Goal: Understand process/instructions: Learn how to perform a task or action

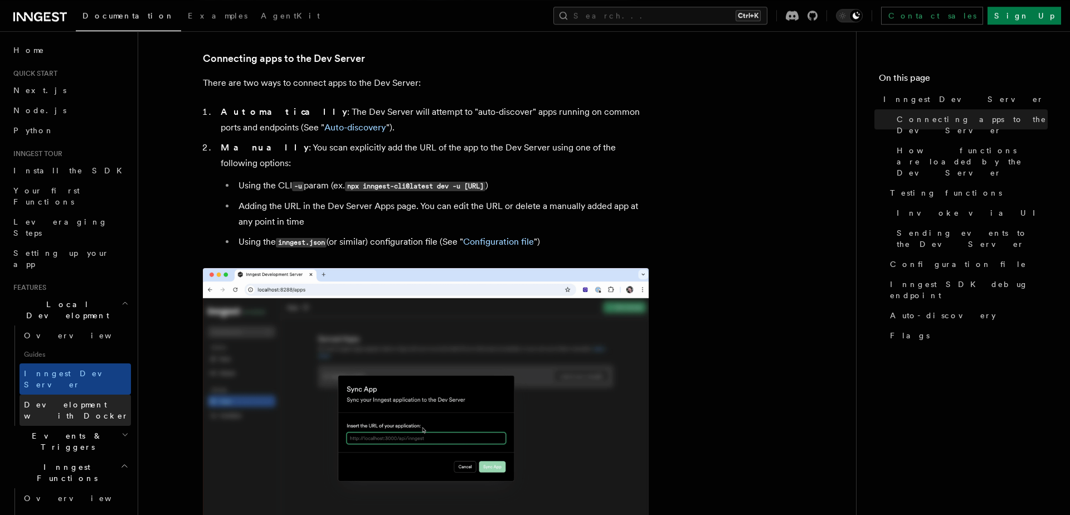
scroll to position [662, 0]
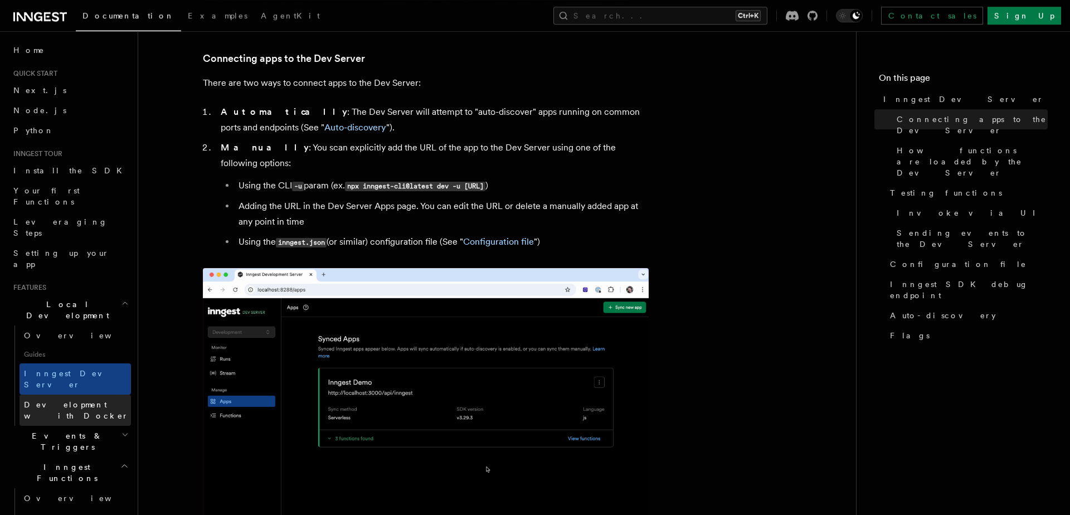
click at [114, 400] on span "Development with Docker" at bounding box center [76, 410] width 105 height 20
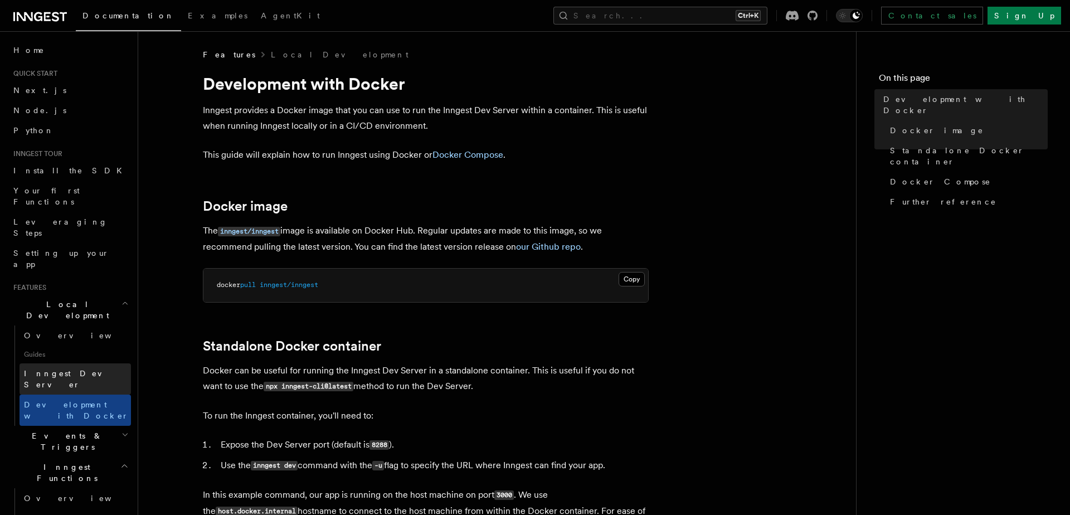
click at [94, 363] on link "Inngest Dev Server" at bounding box center [75, 378] width 111 height 31
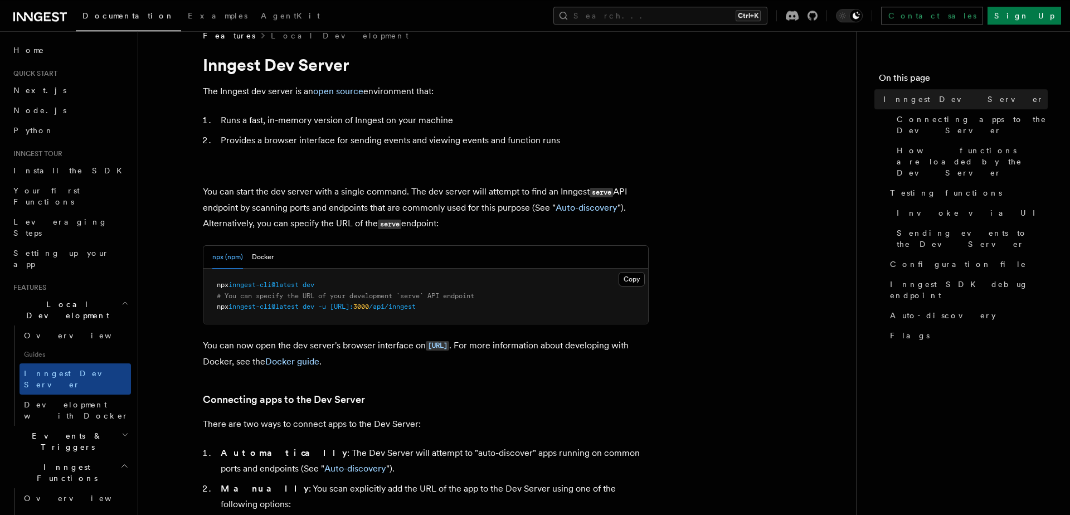
scroll to position [301, 0]
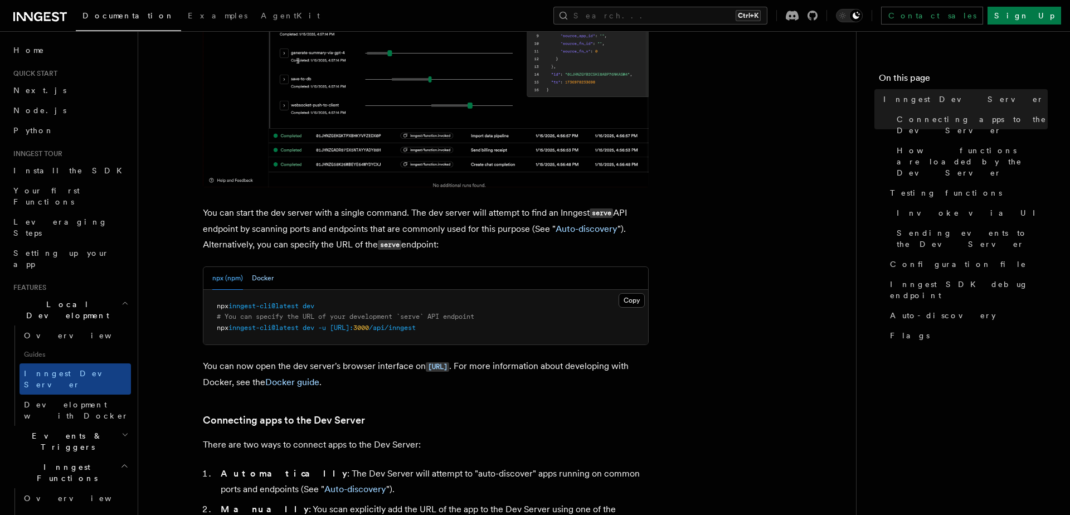
click at [266, 286] on button "Docker" at bounding box center [263, 278] width 22 height 23
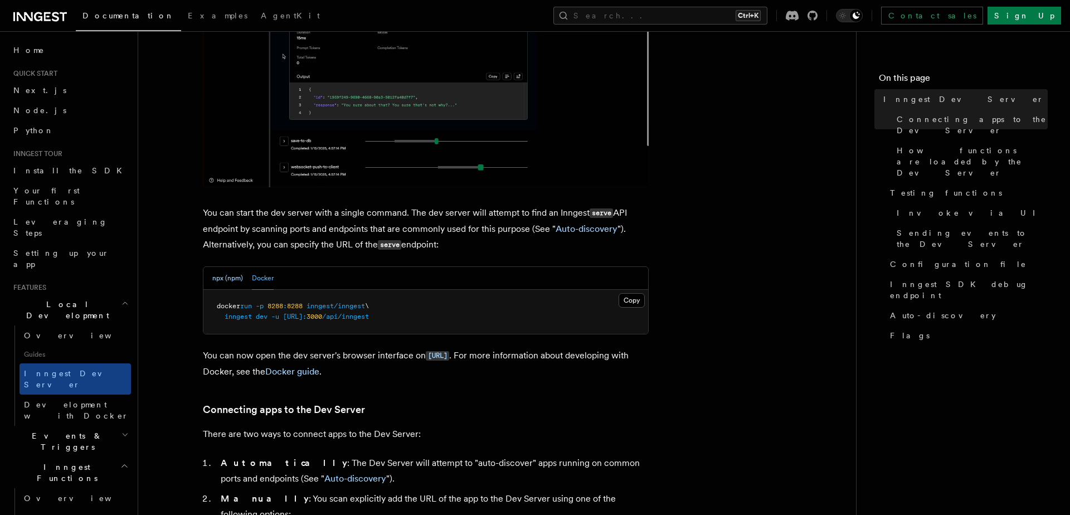
click at [221, 276] on button "npx (npm)" at bounding box center [227, 278] width 31 height 23
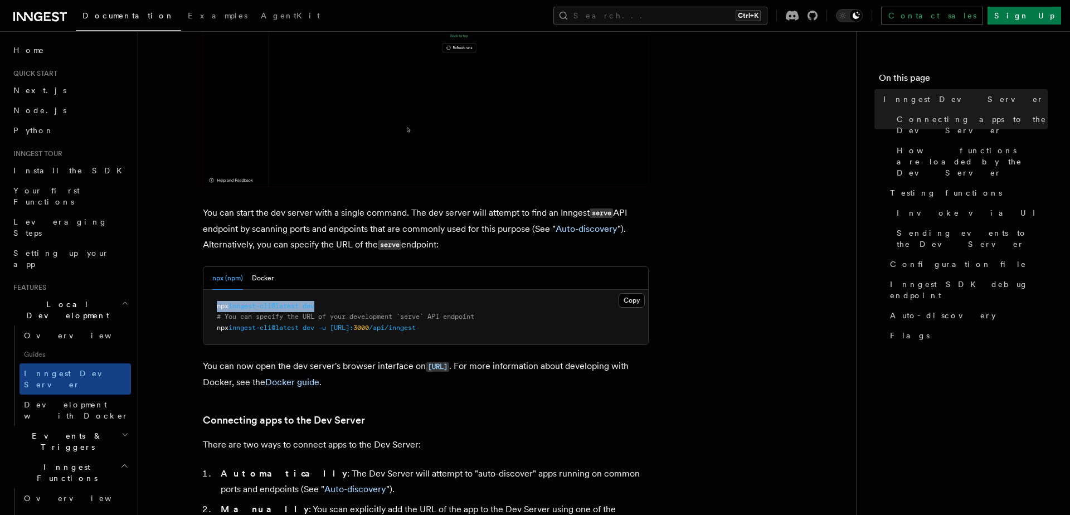
drag, startPoint x: 333, startPoint y: 306, endPoint x: 200, endPoint y: 305, distance: 132.6
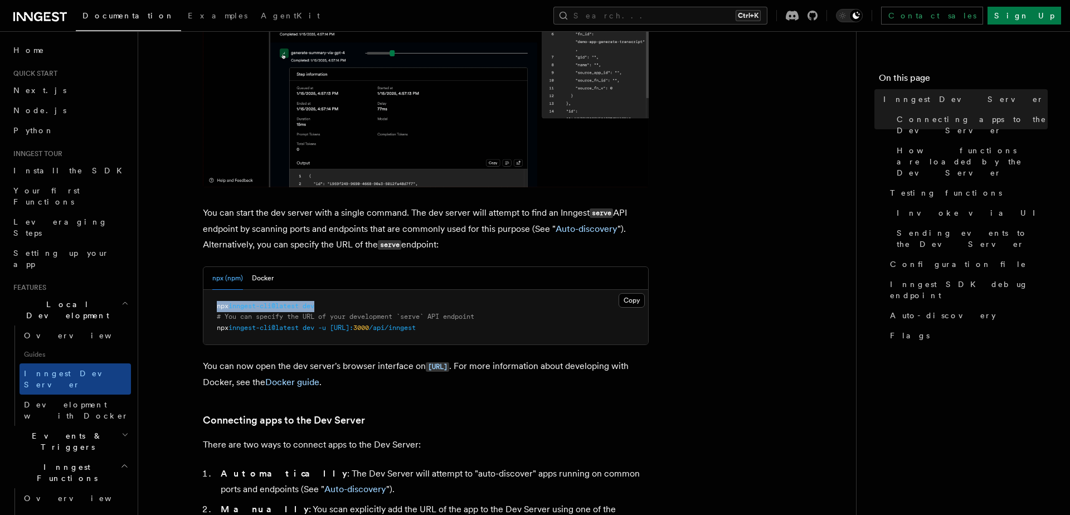
click at [203, 305] on pre "npx inngest-cli@latest dev # You can specify the URL of your development `serve…" at bounding box center [425, 317] width 445 height 55
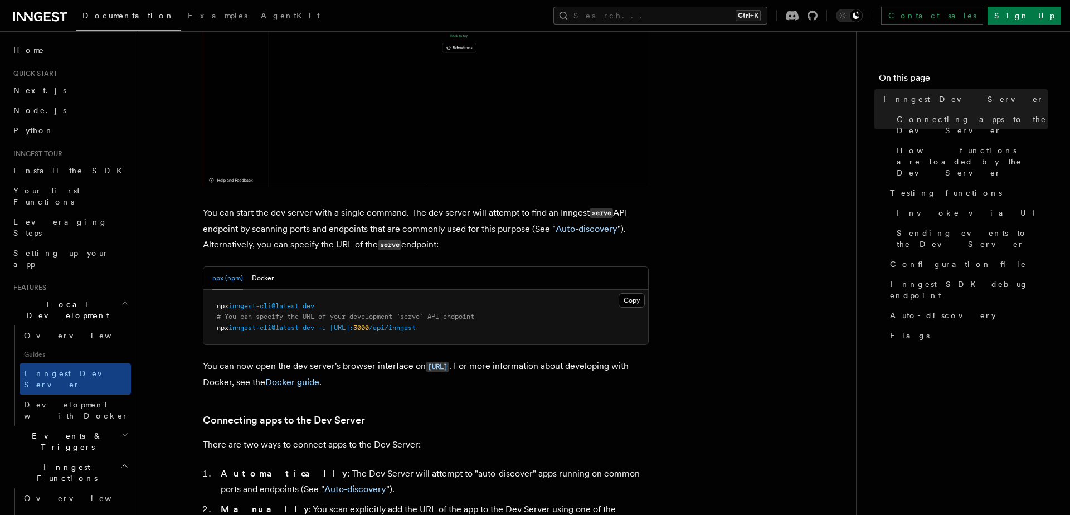
click at [240, 318] on span "# You can specify the URL of your development `serve` API endpoint" at bounding box center [345, 317] width 257 height 8
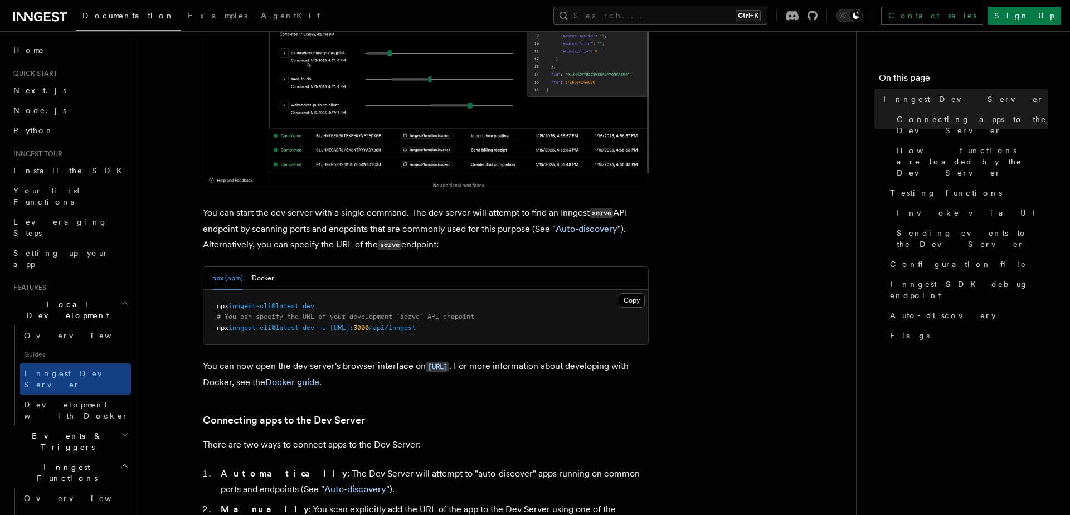
click at [245, 325] on span "inngest-cli@latest" at bounding box center [263, 328] width 70 height 8
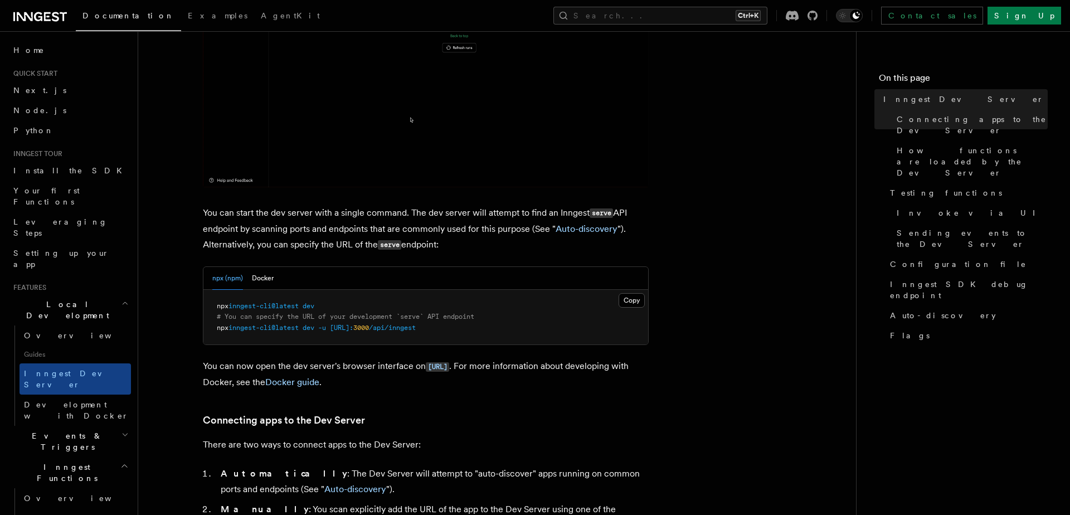
click at [245, 325] on span "inngest-cli@latest" at bounding box center [263, 328] width 70 height 8
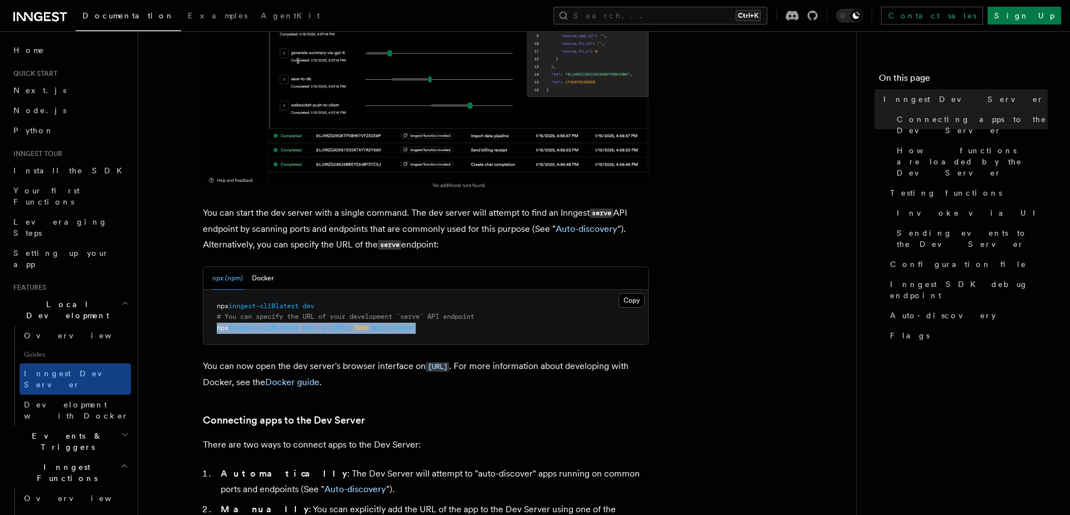
click at [245, 325] on span "inngest-cli@latest" at bounding box center [263, 328] width 70 height 8
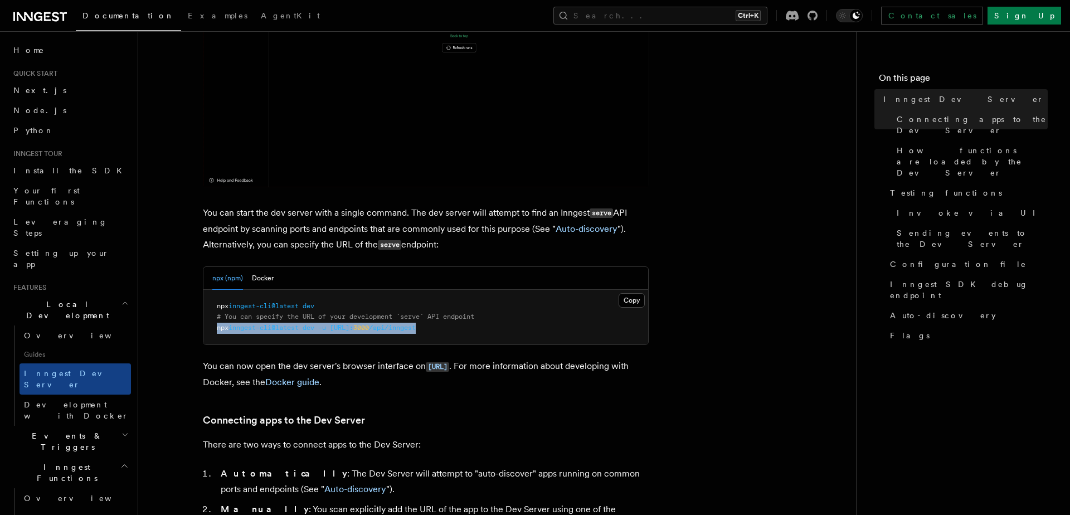
click at [416, 332] on span "/api/inngest" at bounding box center [392, 328] width 47 height 8
click at [262, 310] on span "inngest-cli@latest" at bounding box center [263, 306] width 70 height 8
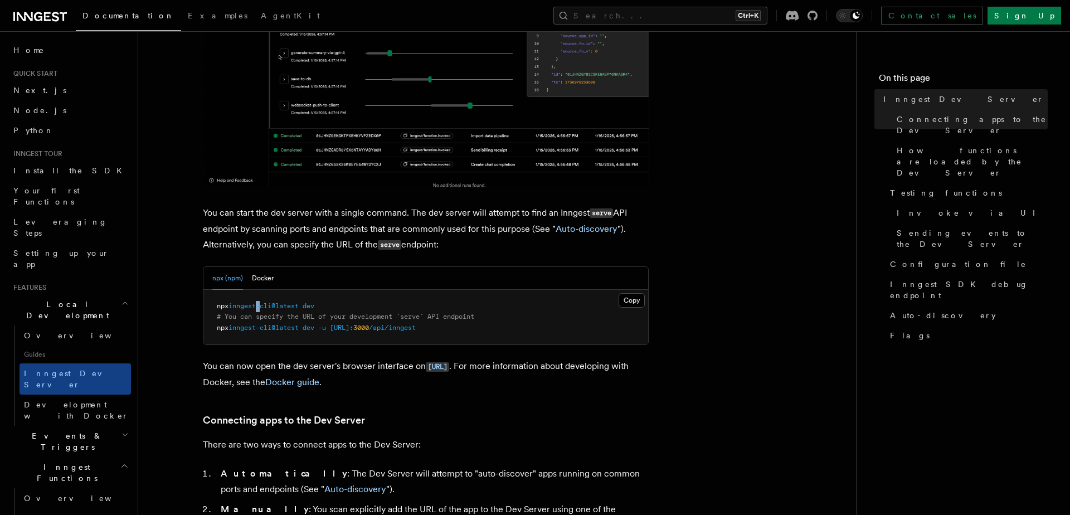
click at [261, 310] on span "inngest-cli@latest" at bounding box center [263, 306] width 70 height 8
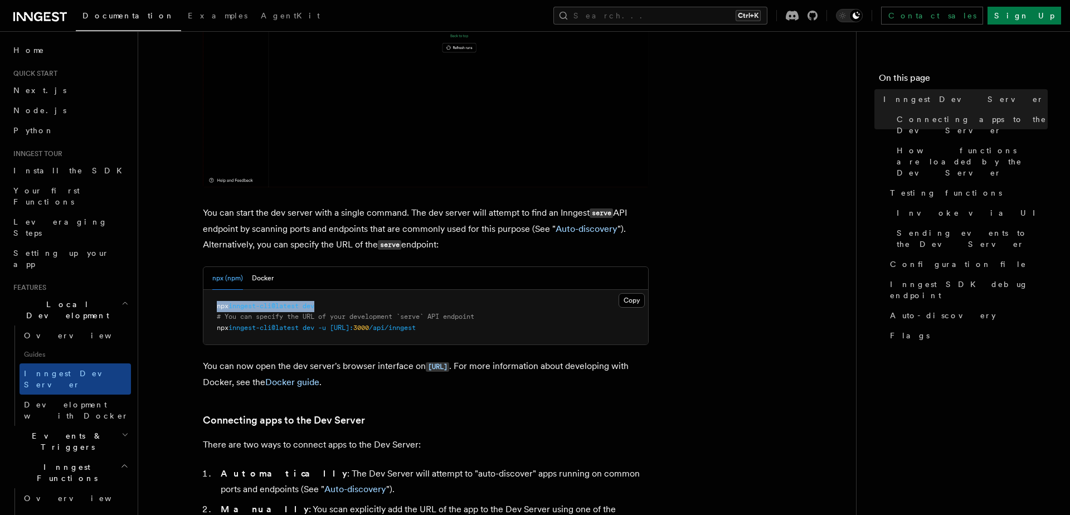
click at [261, 310] on span "inngest-cli@latest" at bounding box center [263, 306] width 70 height 8
copy span "npx inngest-cli@latest dev"
click at [267, 275] on button "Docker" at bounding box center [263, 278] width 22 height 23
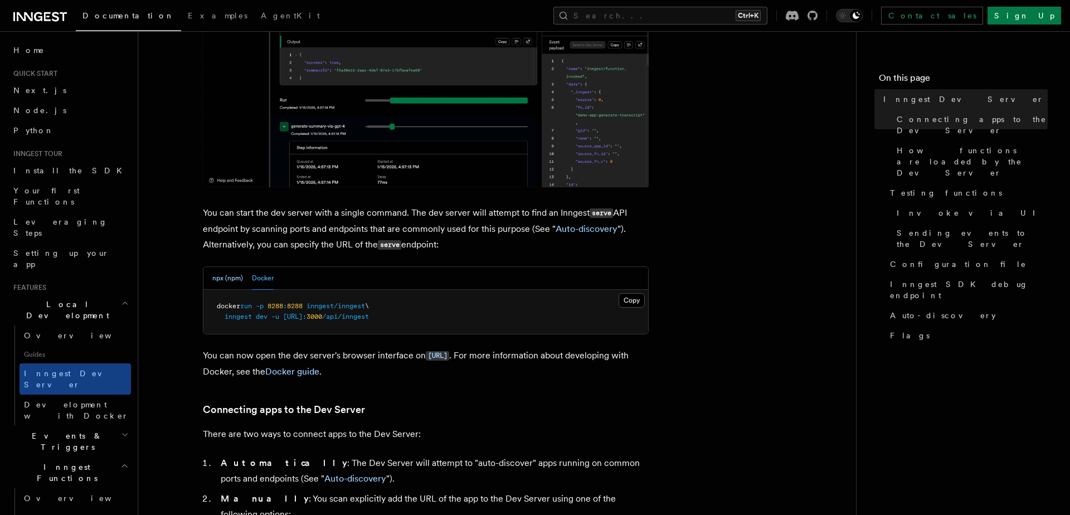
click at [231, 275] on button "npx (npm)" at bounding box center [227, 278] width 31 height 23
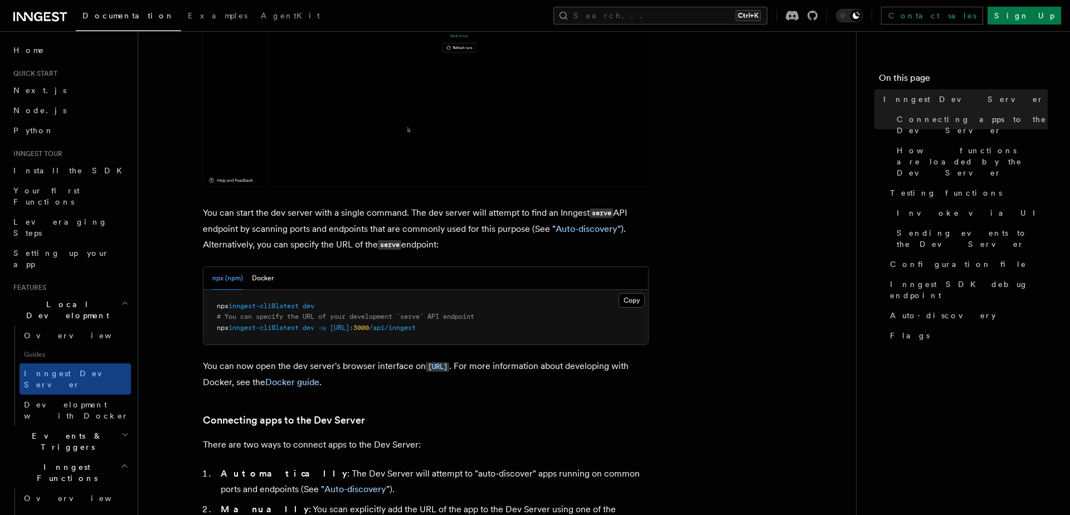
click at [262, 329] on span "inngest-cli@latest" at bounding box center [263, 328] width 70 height 8
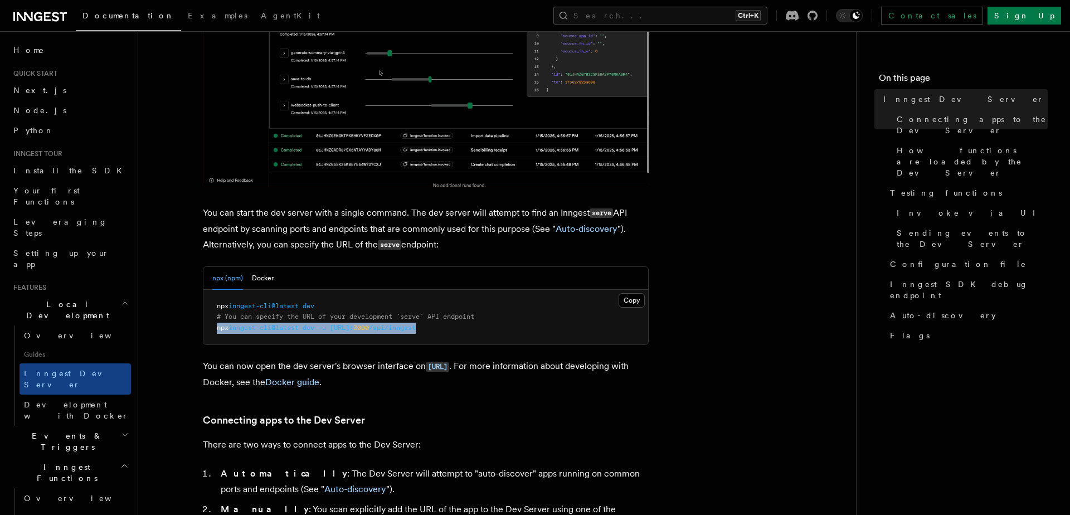
click at [262, 329] on span "inngest-cli@latest" at bounding box center [263, 328] width 70 height 8
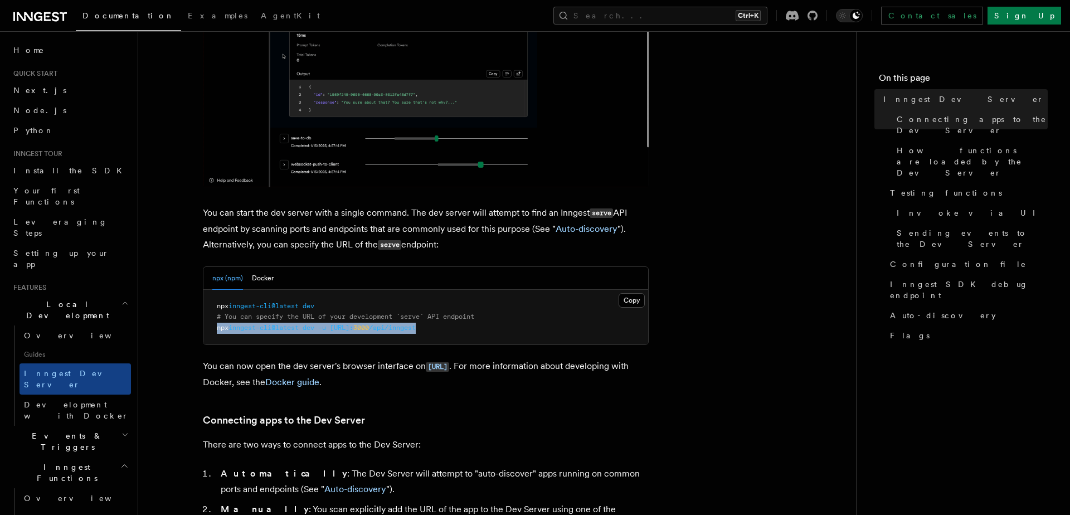
copy code "npx inngest-cli@latest dev -u [URL]: 3000 /api/inngest"
